Goal: Find contact information: Find contact information

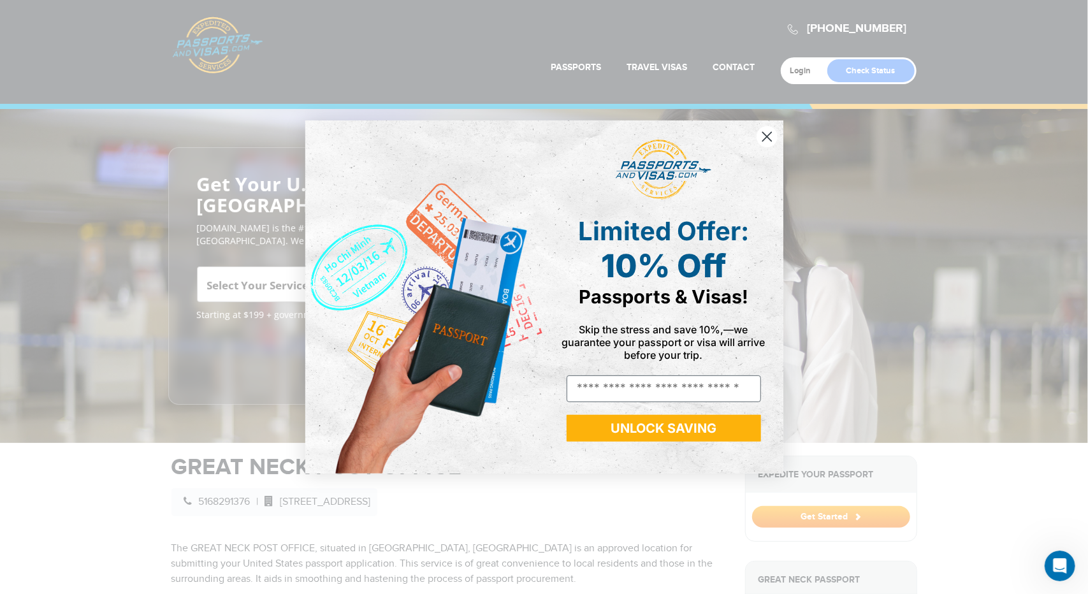
click at [674, 64] on div "Close dialog Limited Offer: 10% Off Passports & Visas! Skip the stress and save…" at bounding box center [544, 297] width 1088 height 594
click at [727, 64] on div "Close dialog Limited Offer: 10% Off Passports & Visas! Skip the stress and save…" at bounding box center [544, 297] width 1088 height 594
click at [768, 137] on circle "Close dialog" at bounding box center [766, 136] width 21 height 21
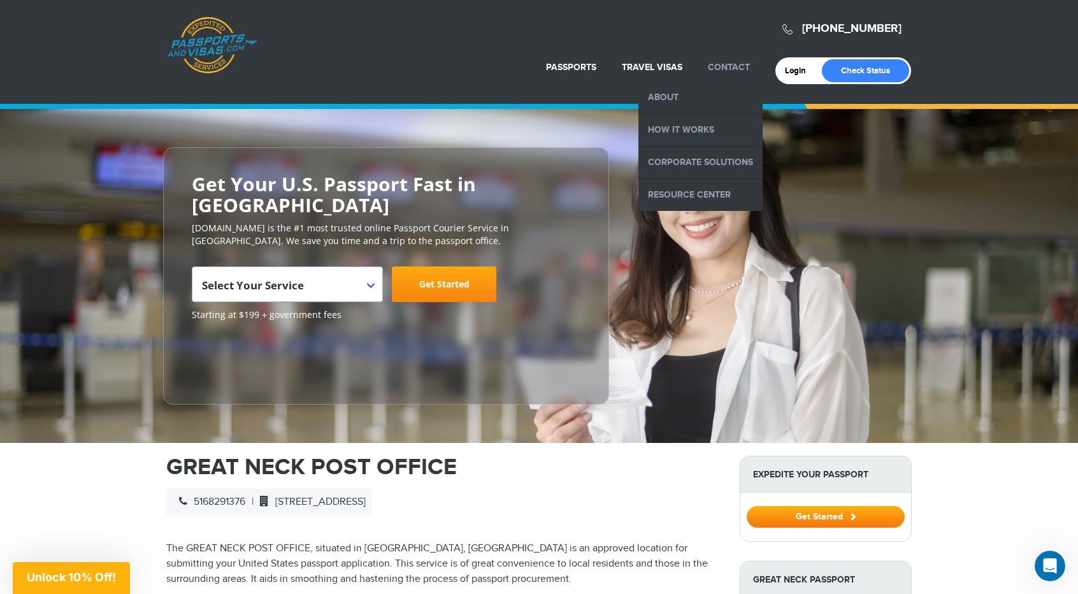
click at [731, 64] on link "Contact" at bounding box center [729, 67] width 42 height 11
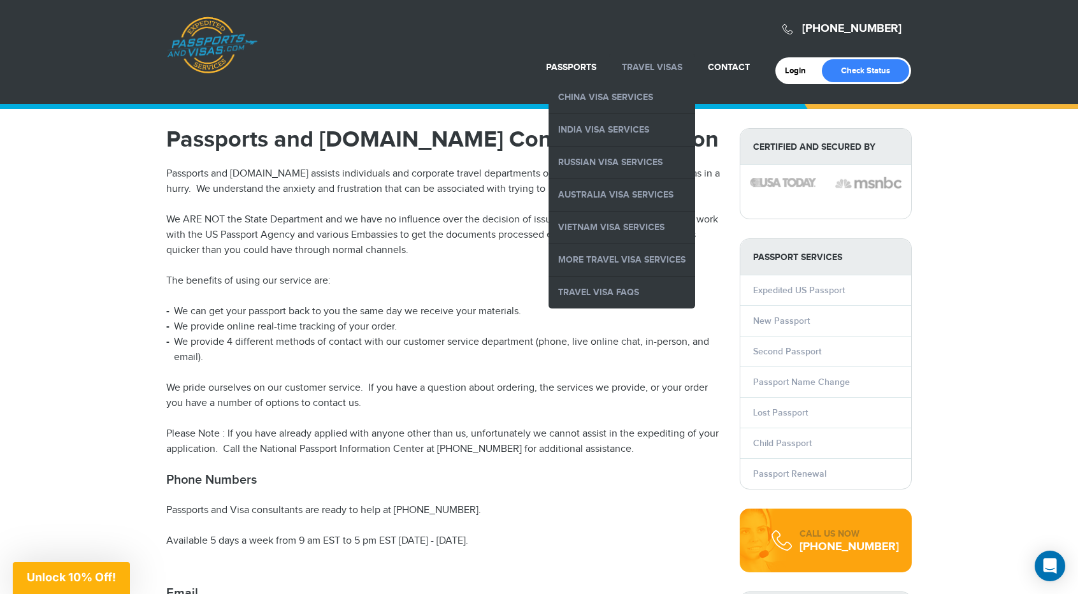
click at [655, 63] on link "Travel Visas" at bounding box center [652, 67] width 61 height 11
